Goal: Task Accomplishment & Management: Manage account settings

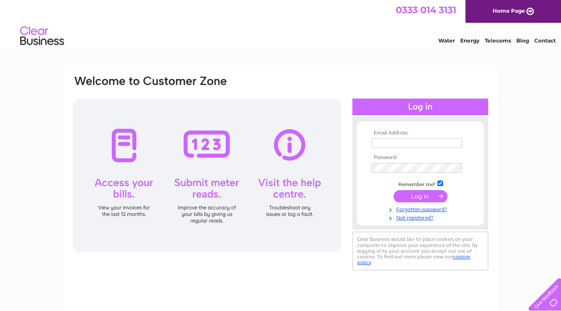
click at [427, 142] on input "text" at bounding box center [416, 143] width 90 height 10
type input "[EMAIL_ADDRESS][DOMAIN_NAME]"
click at [424, 194] on input "submit" at bounding box center [420, 196] width 54 height 12
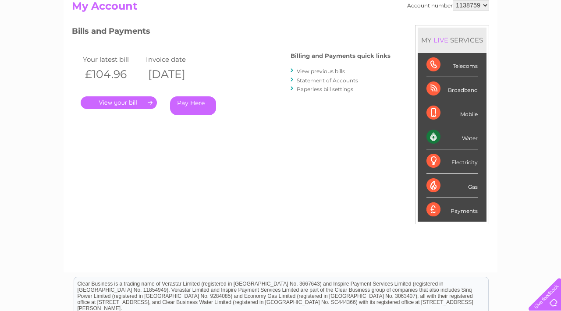
scroll to position [99, 0]
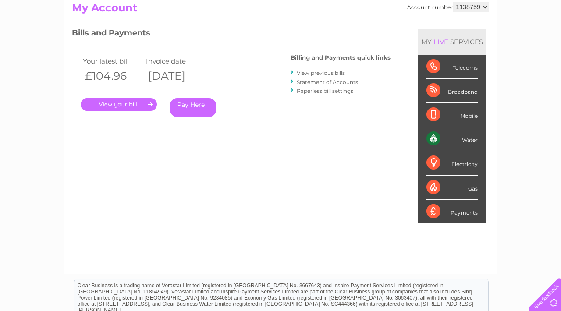
click at [126, 108] on link "." at bounding box center [119, 104] width 76 height 13
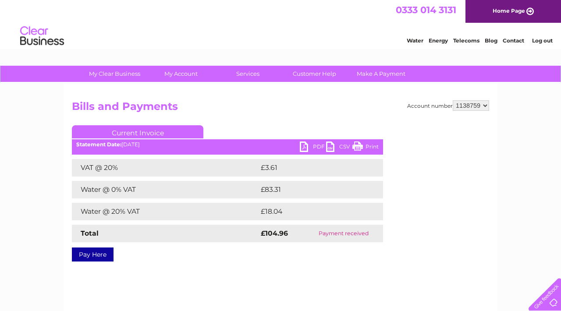
click at [310, 144] on link "PDF" at bounding box center [313, 147] width 26 height 13
